Goal: Task Accomplishment & Management: Manage account settings

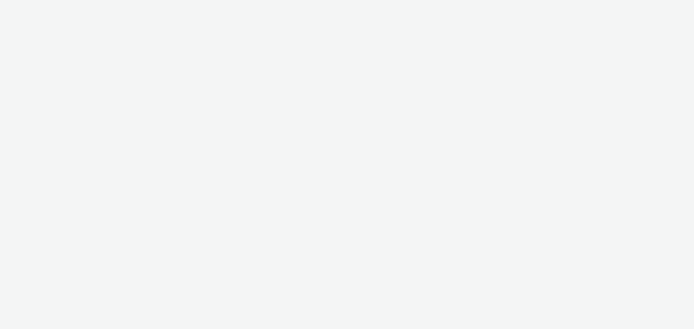
select select "11a7df10-284f-415c-b52a-427acf4c31ae"
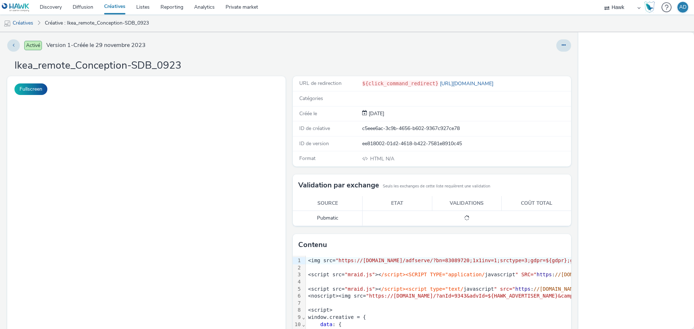
select select "11a7df10-284f-415c-b52a-427acf4c31ae"
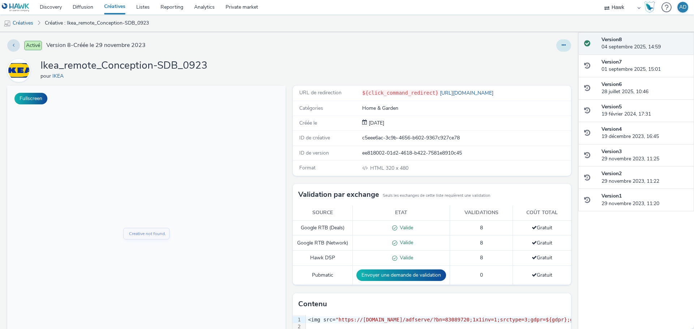
click at [561, 44] on button at bounding box center [563, 45] width 15 height 12
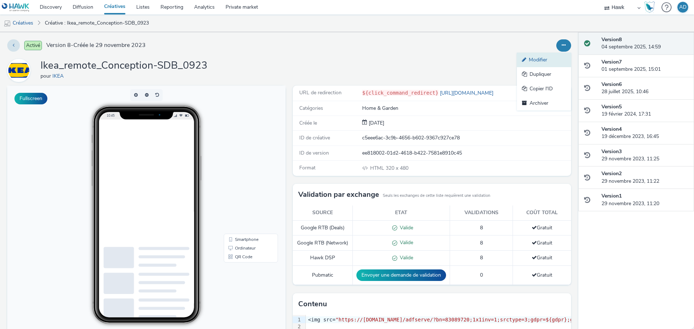
click at [546, 60] on link "Modifier" at bounding box center [544, 60] width 54 height 14
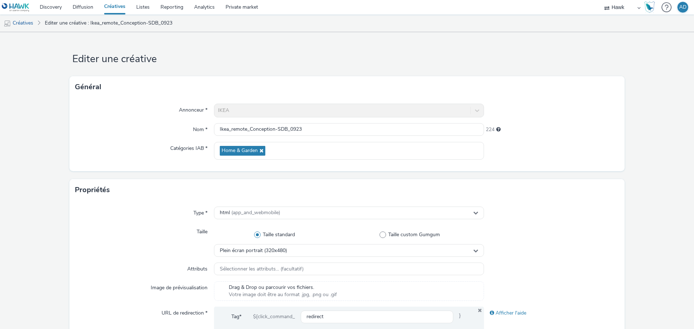
click at [541, 236] on div at bounding box center [551, 240] width 135 height 31
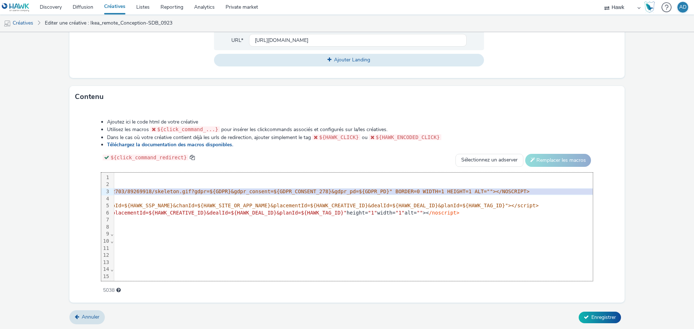
scroll to position [0, 529]
drag, startPoint x: 116, startPoint y: 192, endPoint x: 585, endPoint y: 192, distance: 469.1
click at [585, 192] on div "99 1 2 3 4 5 6 7 8 9 10 11 12 13 14 15 16 17 18 19 20 21 22 23 24 25 26 27 28 2…" at bounding box center [346, 227] width 491 height 108
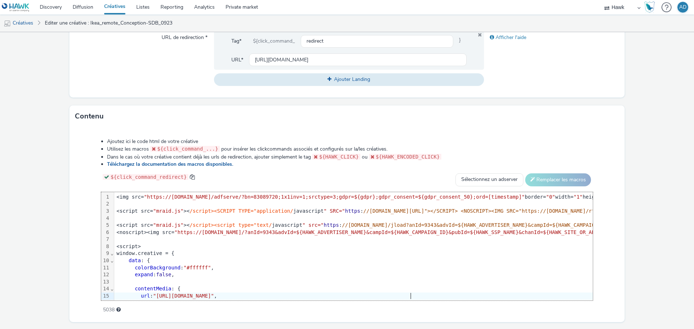
scroll to position [295, 0]
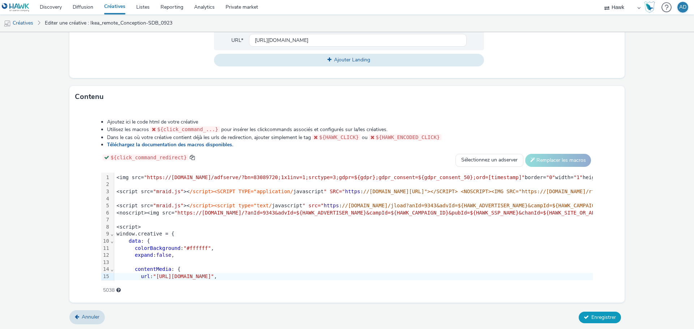
click at [609, 317] on span "Enregistrer" at bounding box center [603, 317] width 25 height 7
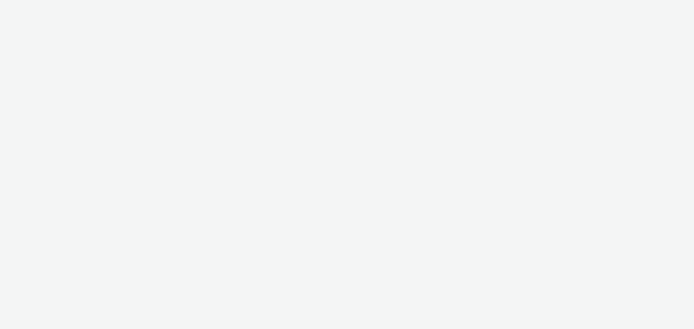
select select "11a7df10-284f-415c-b52a-427acf4c31ae"
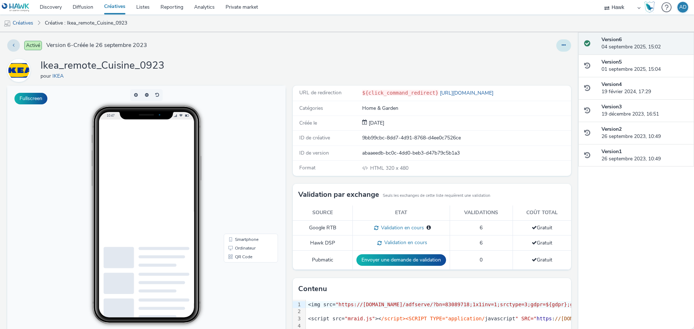
click at [556, 46] on button at bounding box center [563, 45] width 15 height 12
click at [545, 57] on link "Modifier" at bounding box center [544, 60] width 54 height 14
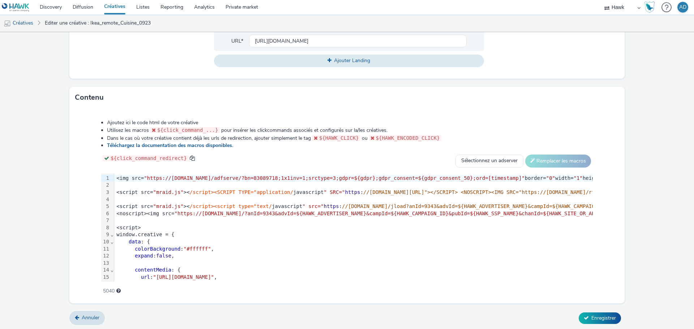
scroll to position [295, 0]
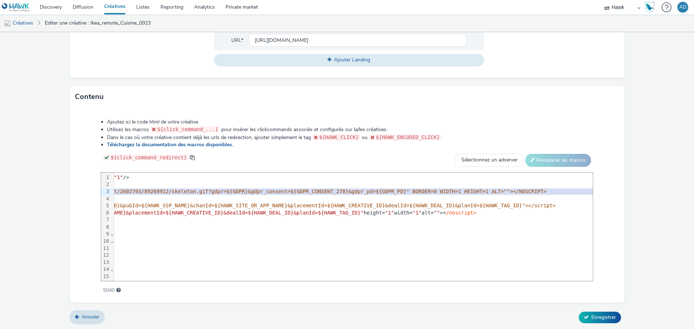
drag, startPoint x: 115, startPoint y: 190, endPoint x: 532, endPoint y: 211, distance: 416.8
click at [596, 192] on div "Ajoutez ici le code html de votre créative Utilisez les macros ${click_command_…" at bounding box center [346, 202] width 543 height 178
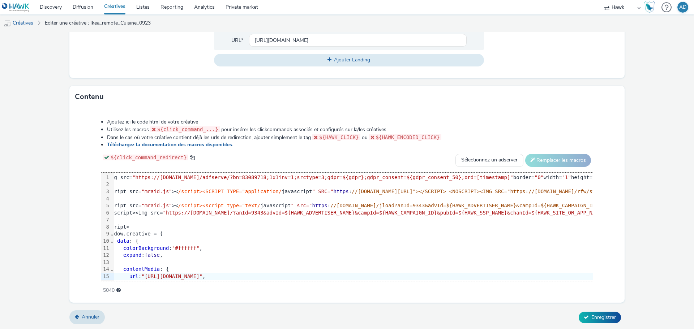
scroll to position [0, 0]
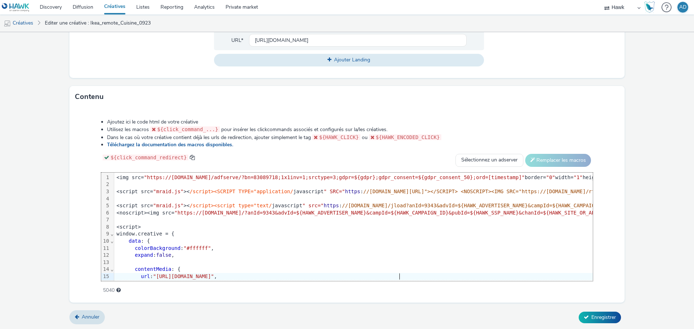
click at [137, 192] on div "<script src= "mraid.js" >< /script><SCRIPT TYPE="application/ javascript " SRC=…" at bounding box center [613, 191] width 999 height 7
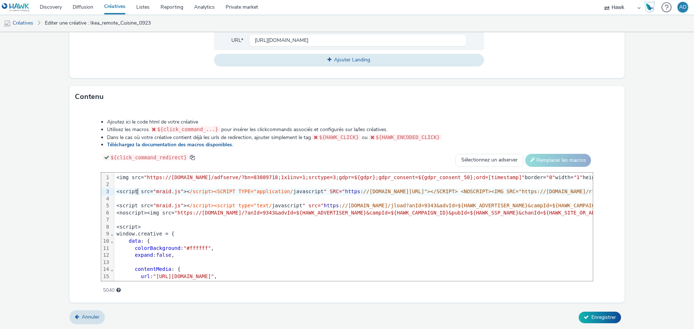
click at [137, 192] on div "<script src= "mraid.js" >< /script><SCRIPT TYPE="application/ javascript " SRC=…" at bounding box center [613, 191] width 999 height 7
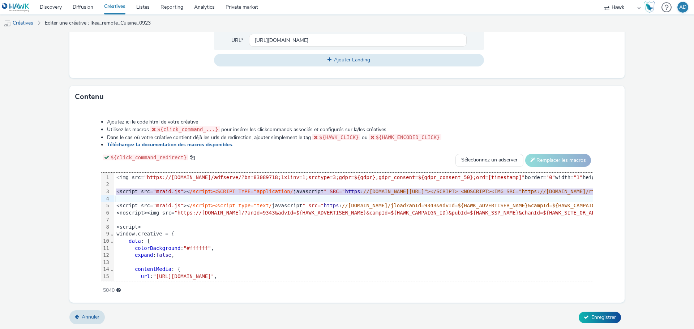
click at [138, 190] on div "<script src= "mraid.js" >< /script><SCRIPT TYPE="application/ javascript " SRC=…" at bounding box center [613, 191] width 999 height 7
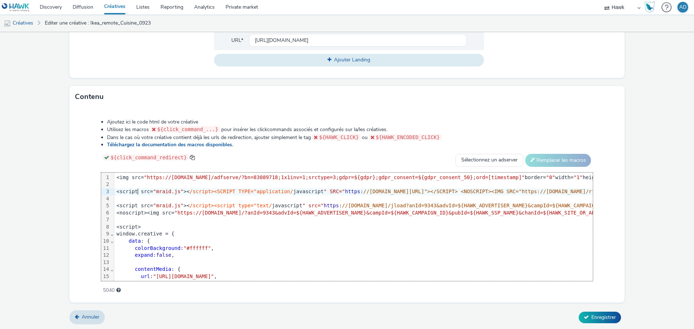
click at [115, 192] on div "<script src= "mraid.js" >< /script><SCRIPT TYPE="application/ javascript " SRC=…" at bounding box center [613, 191] width 999 height 7
click at [108, 191] on div "3" at bounding box center [105, 191] width 9 height 7
click at [120, 190] on div "<script src= "mraid.js" >< /script><SCRIPT TYPE="application/ javascript " SRC=…" at bounding box center [613, 191] width 999 height 7
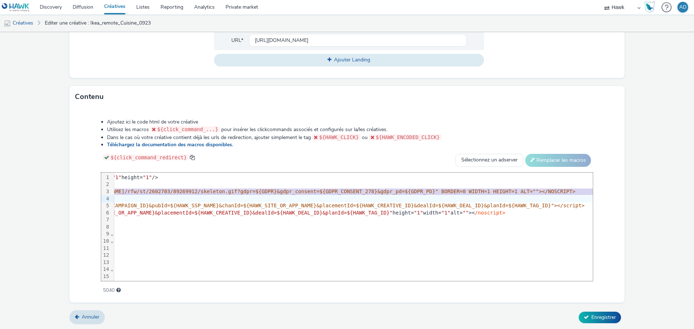
scroll to position [0, 529]
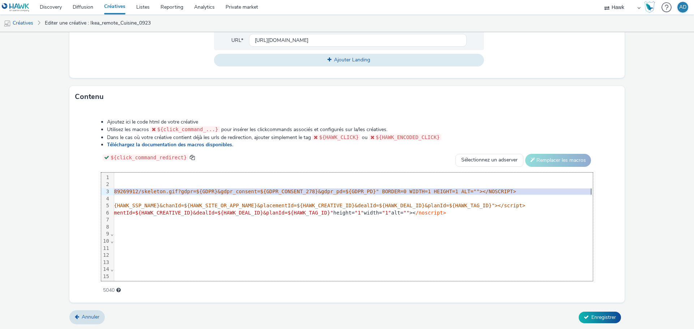
drag, startPoint x: 116, startPoint y: 191, endPoint x: 583, endPoint y: 190, distance: 466.9
click at [583, 190] on div "99 1 2 3 4 5 6 7 8 9 10 11 12 13 14 15 16 17 18 19 20 21 22 23 24 25 26 27 28 2…" at bounding box center [346, 227] width 491 height 108
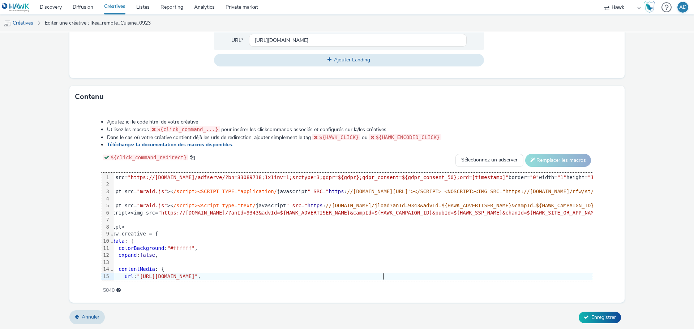
scroll to position [0, 0]
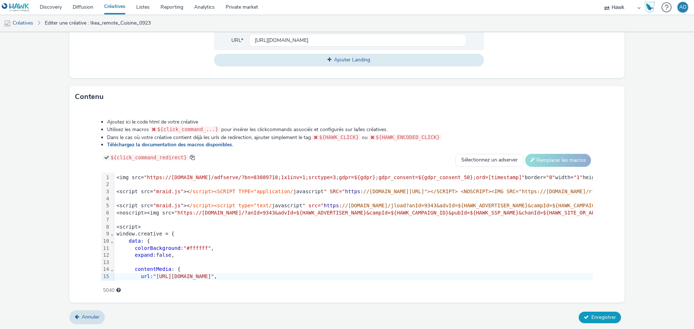
click at [603, 315] on span "Enregistrer" at bounding box center [603, 317] width 25 height 7
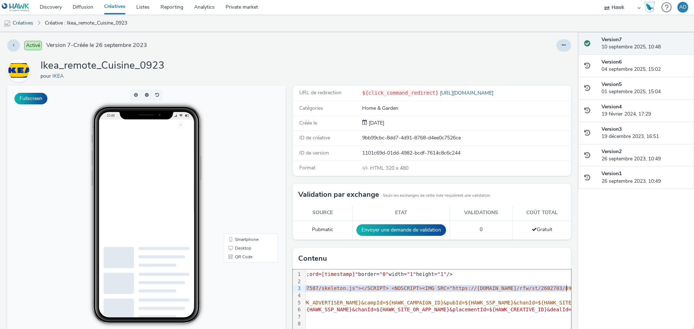
drag, startPoint x: 477, startPoint y: 285, endPoint x: 573, endPoint y: 290, distance: 95.9
click at [573, 290] on div "Activé Version 7 - Créée le 26 septembre 2023 Ikea_remote_Cuisine_0923 pour IKE…" at bounding box center [289, 180] width 578 height 297
click at [529, 291] on span "//pixel.adsafeprotected.com /rjss/st/2602703/89507587/skeleton.js"></SCRIPT> <N…" at bounding box center [574, 288] width 770 height 6
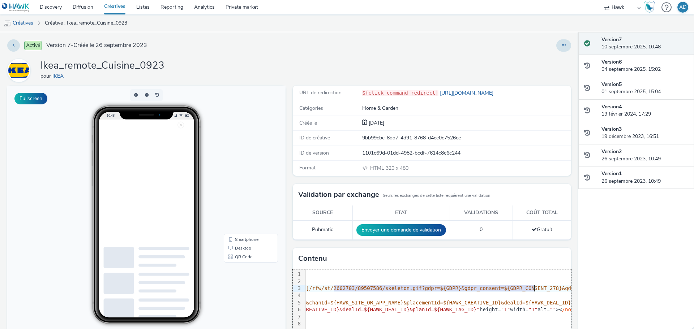
drag, startPoint x: 530, startPoint y: 288, endPoint x: 586, endPoint y: 289, distance: 55.3
click at [586, 289] on div "Activé Version 7 - Créée le 26 septembre 2023 Ikea_remote_Cuisine_0923 pour IKE…" at bounding box center [347, 180] width 694 height 297
click at [607, 276] on div "Version 7 10 septembre 2025, 10:48 Version 6 04 septembre 2025, 15:02 Version 5…" at bounding box center [636, 180] width 116 height 297
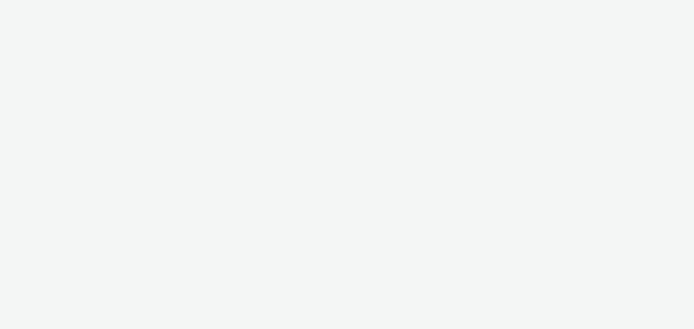
select select "11a7df10-284f-415c-b52a-427acf4c31ae"
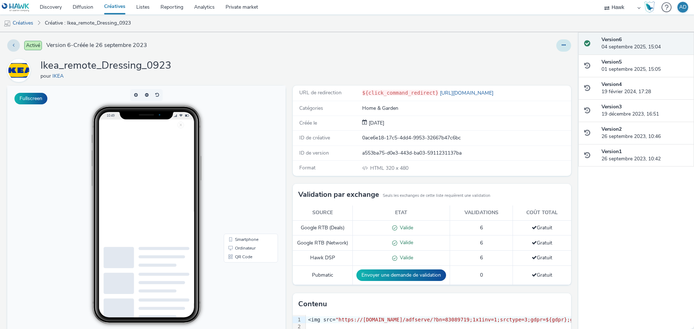
drag, startPoint x: 558, startPoint y: 46, endPoint x: 555, endPoint y: 46, distance: 3.7
click at [562, 46] on icon at bounding box center [564, 45] width 4 height 5
click at [525, 61] on link "Modifier" at bounding box center [544, 60] width 54 height 14
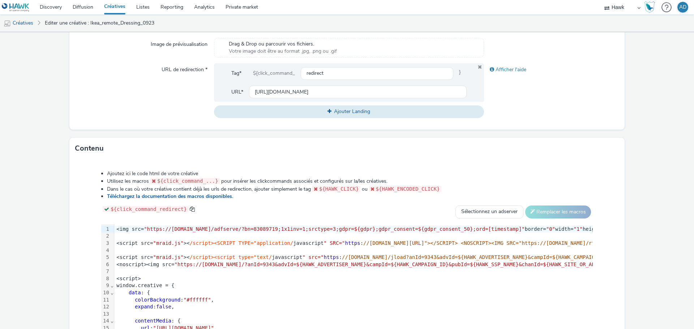
scroll to position [295, 0]
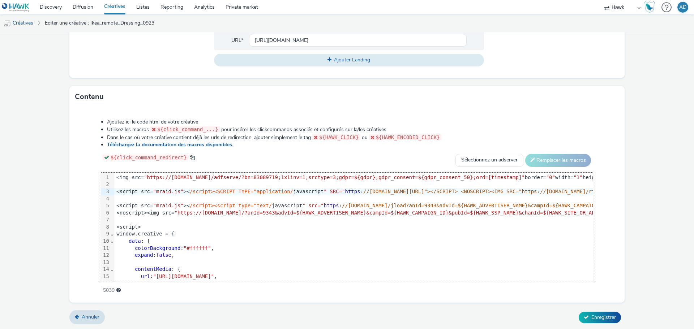
click at [123, 190] on div "<script src= "mraid.js" >< /script><SCRIPT TYPE="application/ javascript " SRC=…" at bounding box center [616, 191] width 1004 height 7
click at [115, 190] on div "<script src= "mraid.js" >< /script><SCRIPT TYPE="application/ javascript " SRC=…" at bounding box center [616, 191] width 1004 height 7
click at [108, 192] on div "3" at bounding box center [105, 191] width 9 height 7
click at [117, 190] on div "<script src= "mraid.js" >< /script><SCRIPT TYPE="application/ javascript " SRC=…" at bounding box center [616, 191] width 1004 height 7
click at [116, 190] on div "<script src= "mraid.js" >< /script><SCRIPT TYPE="application/ javascript " SRC=…" at bounding box center [616, 191] width 1004 height 7
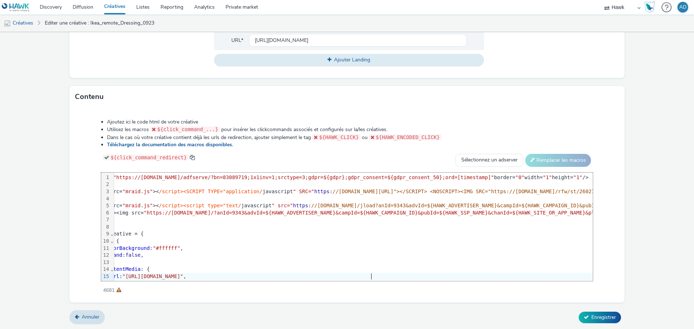
scroll to position [0, 0]
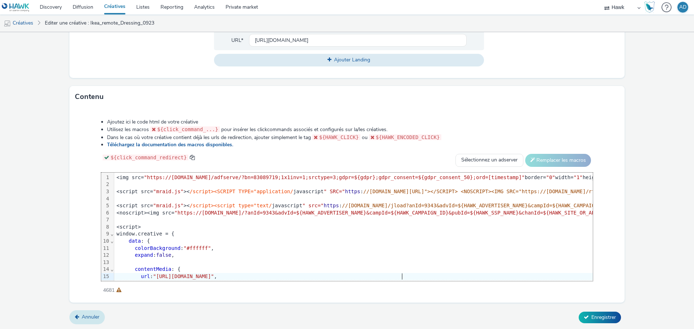
click at [93, 313] on link "Annuler" at bounding box center [86, 317] width 35 height 14
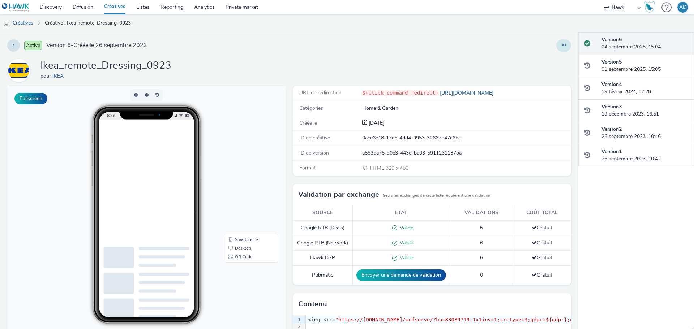
click at [556, 47] on button at bounding box center [563, 45] width 15 height 12
click at [533, 62] on link "Modifier" at bounding box center [544, 60] width 54 height 14
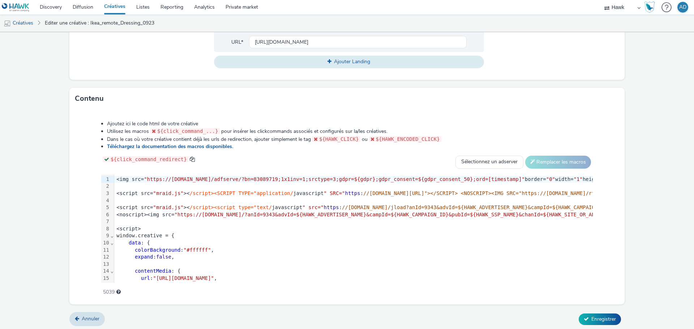
scroll to position [295, 0]
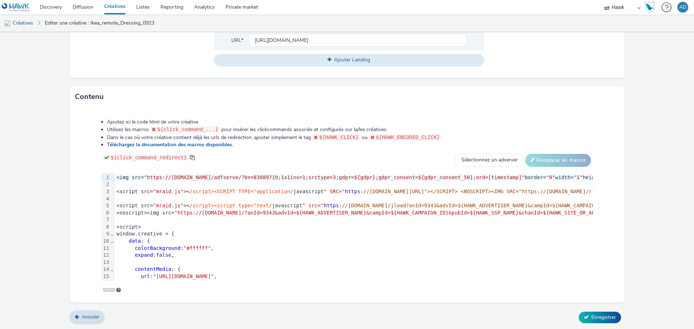
click at [140, 193] on div "<script src= "mraid.js" >< /script><SCRIPT TYPE="application/ javascript " SRC=…" at bounding box center [580, 191] width 932 height 7
click at [116, 192] on div "<script src= "mraid.js" >< /script><SCRIPT TYPE="application/ javascript " SRC=…" at bounding box center [616, 191] width 1004 height 7
click at [129, 185] on div at bounding box center [616, 184] width 1004 height 7
click at [120, 194] on div "<script src= "mraid.js" >< /script><SCRIPT TYPE="application/ javascript " SRC=…" at bounding box center [616, 191] width 1004 height 7
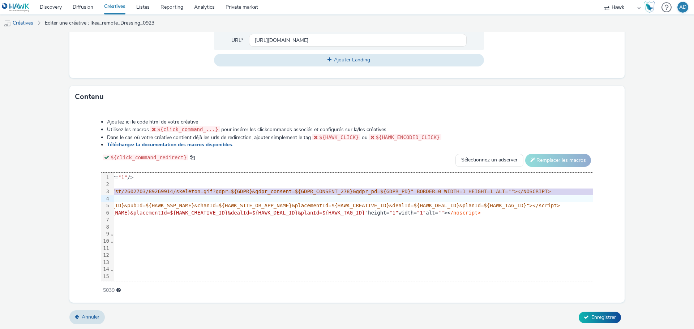
scroll to position [0, 535]
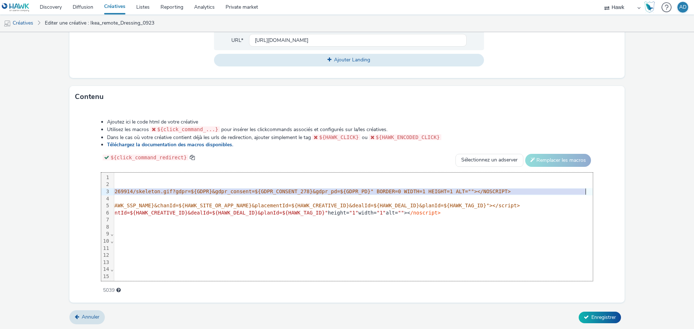
drag, startPoint x: 116, startPoint y: 191, endPoint x: 576, endPoint y: 191, distance: 459.7
click at [576, 191] on div "<script src= "mraid.js" >< /script><SCRIPT TYPE="application/ javascript " SRC=…" at bounding box center [90, 191] width 1004 height 7
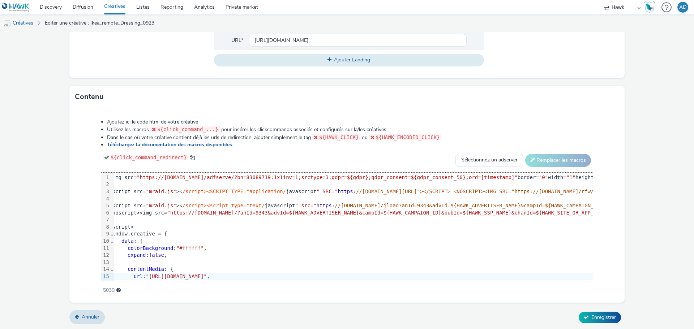
scroll to position [0, 0]
click at [666, 170] on form "Editer une créative Général Annonceur * IKEA Nom * Ikea_remote_Dressing_0923 23…" at bounding box center [347, 33] width 694 height 593
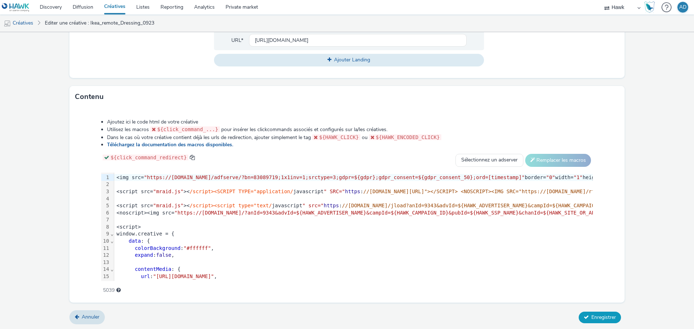
click at [601, 316] on span "Enregistrer" at bounding box center [603, 317] width 25 height 7
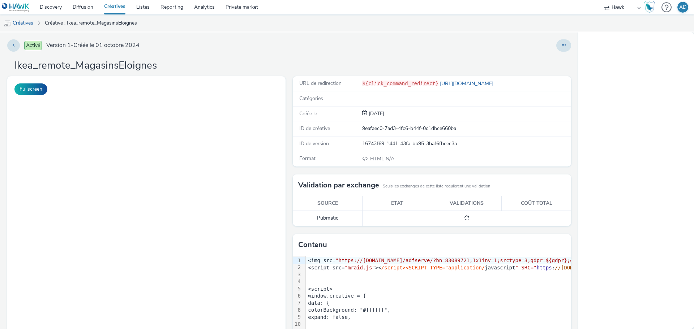
select select "11a7df10-284f-415c-b52a-427acf4c31ae"
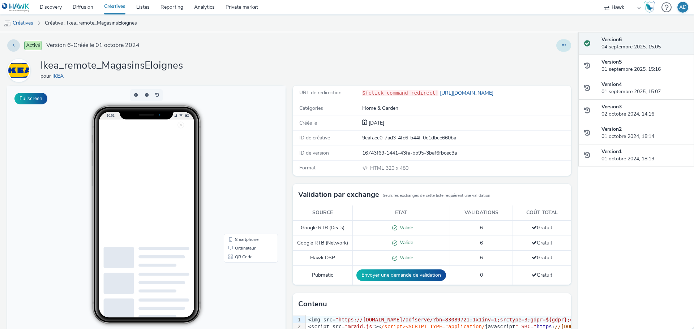
click at [562, 44] on icon at bounding box center [564, 45] width 4 height 5
click at [539, 63] on link "Modifier" at bounding box center [544, 60] width 54 height 14
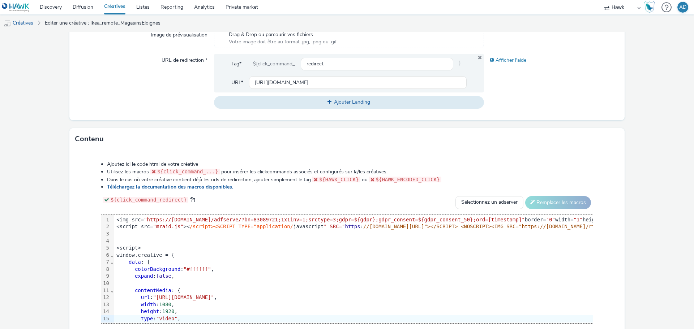
click at [123, 238] on div at bounding box center [613, 241] width 999 height 7
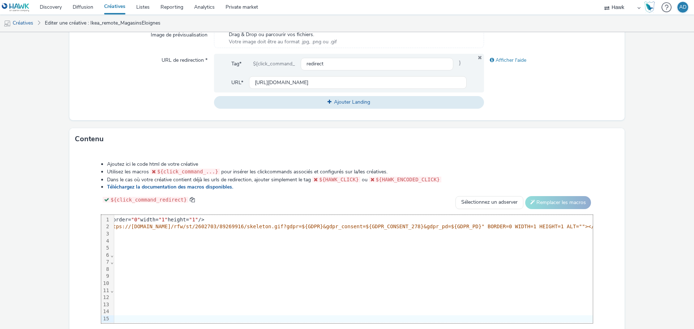
scroll to position [0, 396]
click at [211, 219] on div "<img src= "https://[DOMAIN_NAME]/adfserve/?bn=83089721;1x1inv=1;srctype=3;gdpr=…" at bounding box center [217, 219] width 999 height 7
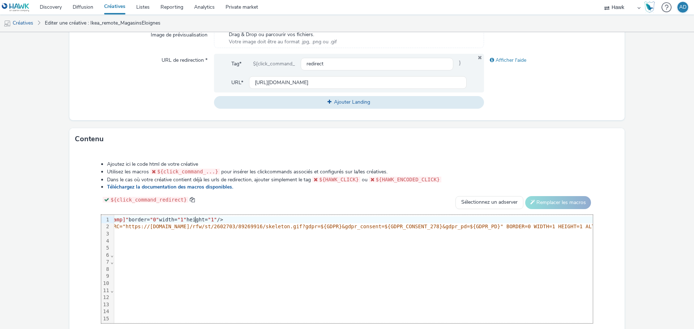
click at [211, 219] on div "<img src= "https://[DOMAIN_NAME]/adfserve/?bn=83089721;1x1inv=1;srctype=3;gdpr=…" at bounding box center [217, 219] width 999 height 7
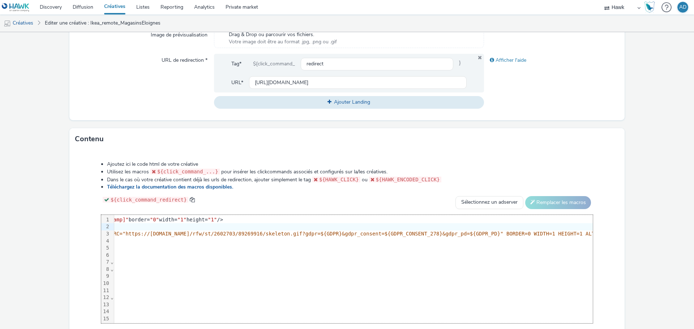
scroll to position [0, 6]
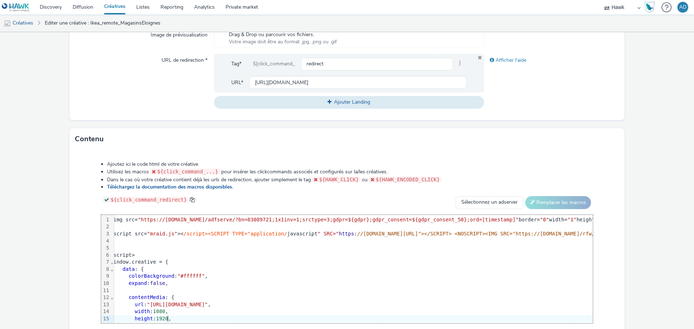
drag, startPoint x: 317, startPoint y: 318, endPoint x: 234, endPoint y: 317, distance: 83.1
click at [234, 317] on div "height : 1920 ," at bounding box center [607, 318] width 999 height 7
click at [133, 238] on div at bounding box center [613, 241] width 999 height 7
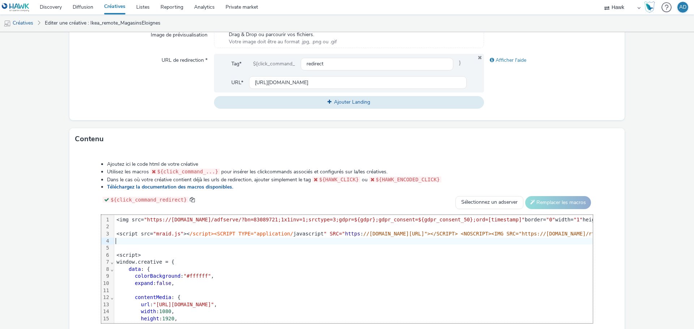
click at [117, 233] on div "<script src= "mraid.js" >< /script><SCRIPT TYPE="application/ javascript " SRC=…" at bounding box center [613, 234] width 999 height 7
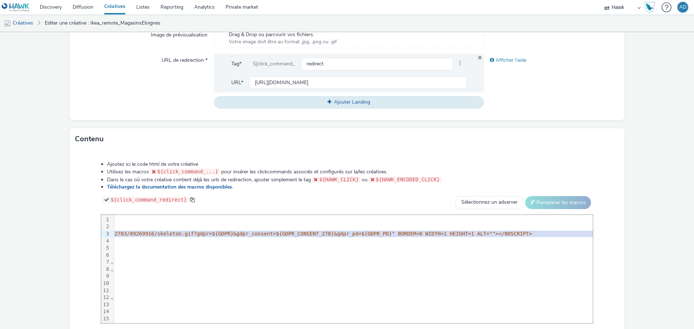
scroll to position [0, 529]
drag, startPoint x: 114, startPoint y: 234, endPoint x: 587, endPoint y: 231, distance: 473.0
click at [587, 231] on div "99 1 2 3 4 5 6 7 8 9 10 11 12 13 14 15 16 17 18 19 20 21 22 23 24 25 26 27 28 2…" at bounding box center [346, 269] width 491 height 108
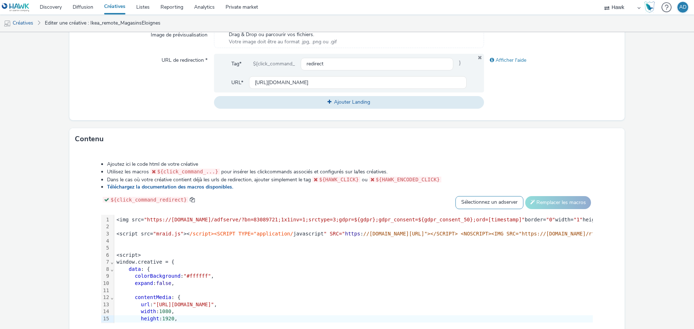
scroll to position [295, 0]
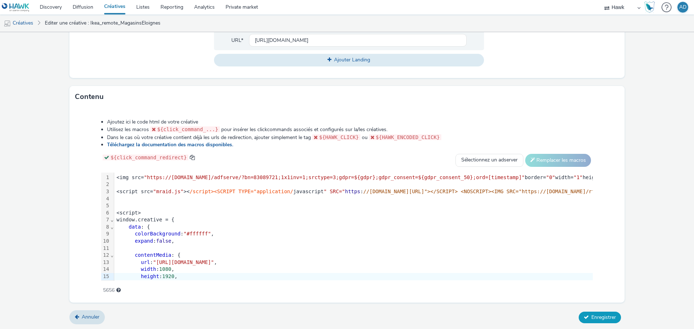
click at [598, 314] on span "Enregistrer" at bounding box center [603, 317] width 25 height 7
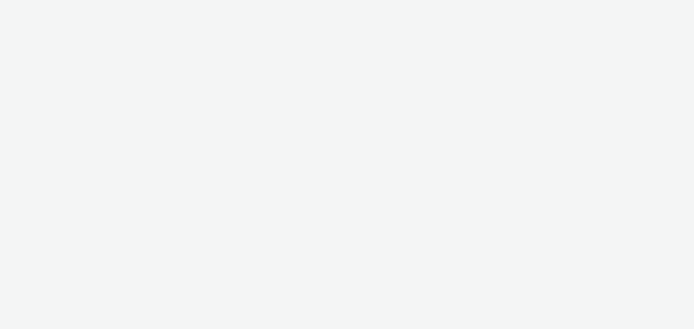
select select "11a7df10-284f-415c-b52a-427acf4c31ae"
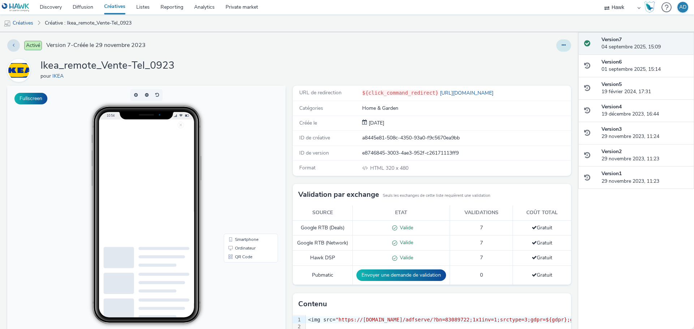
click at [556, 44] on button at bounding box center [563, 45] width 15 height 12
click at [530, 59] on link "Modifier" at bounding box center [544, 60] width 54 height 14
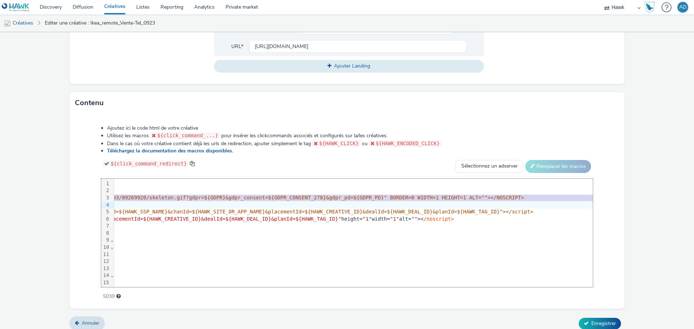
scroll to position [0, 529]
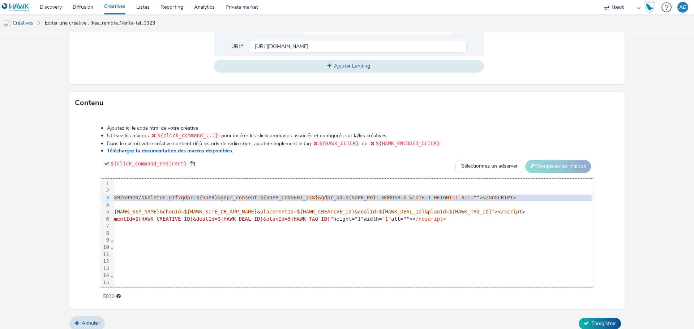
drag, startPoint x: 116, startPoint y: 197, endPoint x: 581, endPoint y: 195, distance: 465.1
click at [581, 195] on div "<script src= "mraid.js" >< /script><SCRIPT TYPE="application/ javascript " SRC=…" at bounding box center [93, 197] width 999 height 7
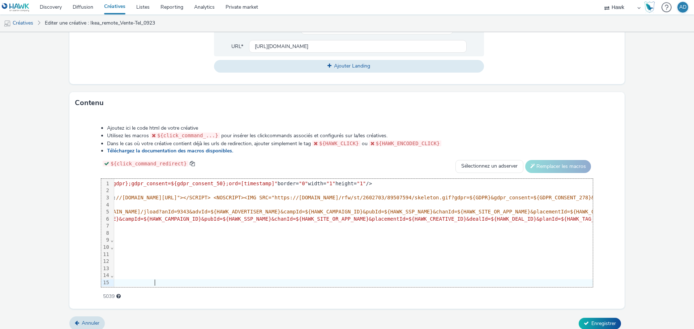
scroll to position [0, 0]
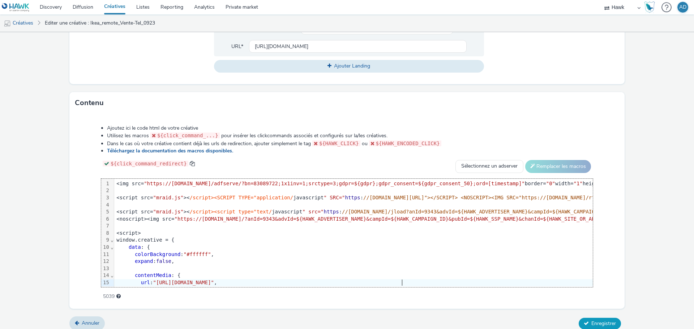
click at [595, 321] on span "Enregistrer" at bounding box center [603, 323] width 25 height 7
